Goal: Obtain resource: Download file/media

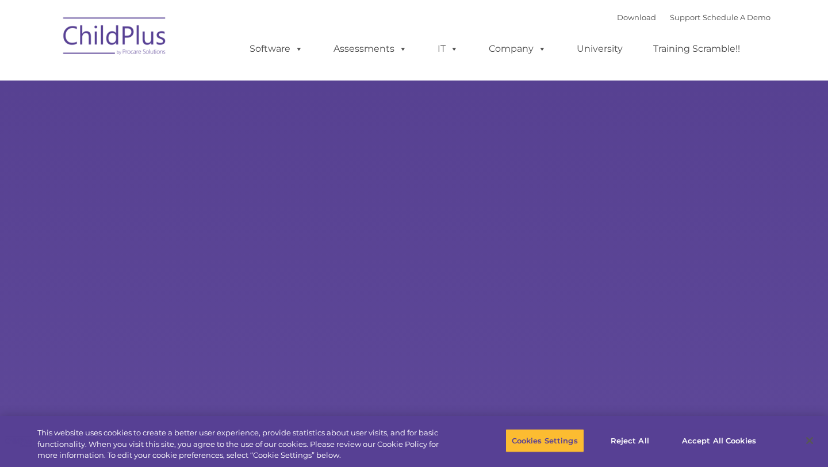
select select "MEDIUM"
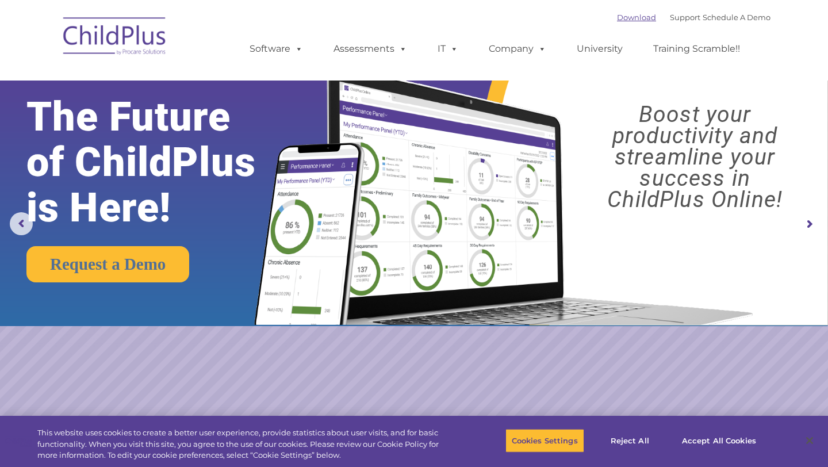
click at [621, 17] on link "Download" at bounding box center [636, 17] width 39 height 9
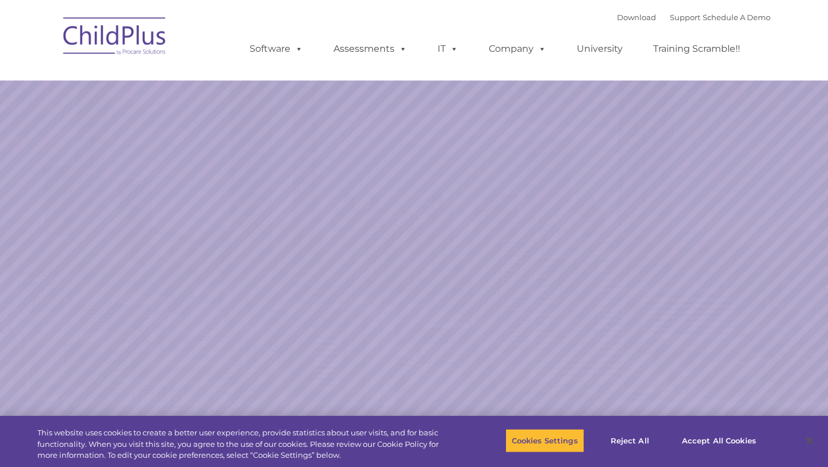
select select "MEDIUM"
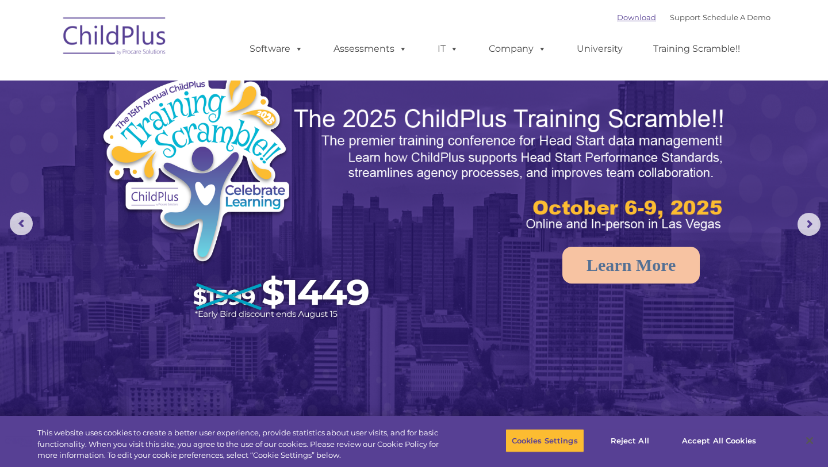
click at [623, 18] on link "Download" at bounding box center [636, 17] width 39 height 9
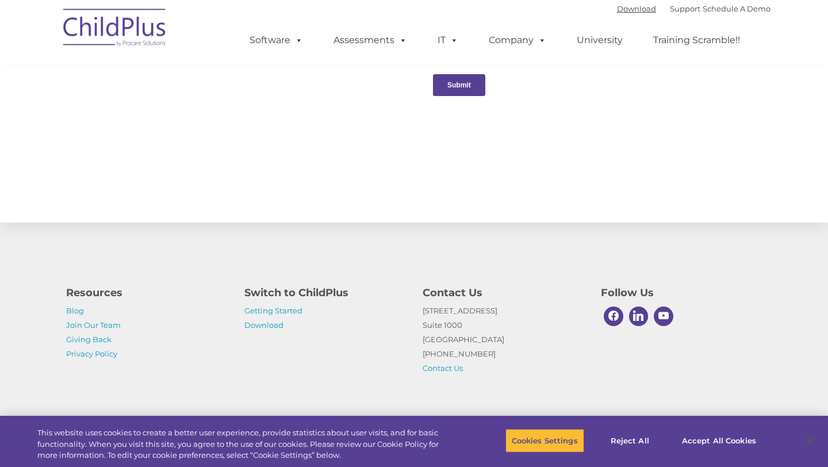
scroll to position [1226, 0]
click at [263, 309] on link "Getting Started" at bounding box center [273, 310] width 58 height 9
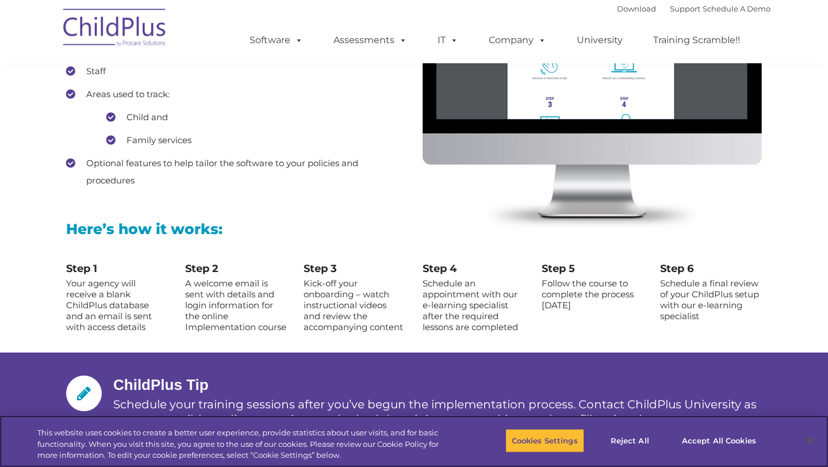
scroll to position [1130, 0]
